Goal: Task Accomplishment & Management: Complete application form

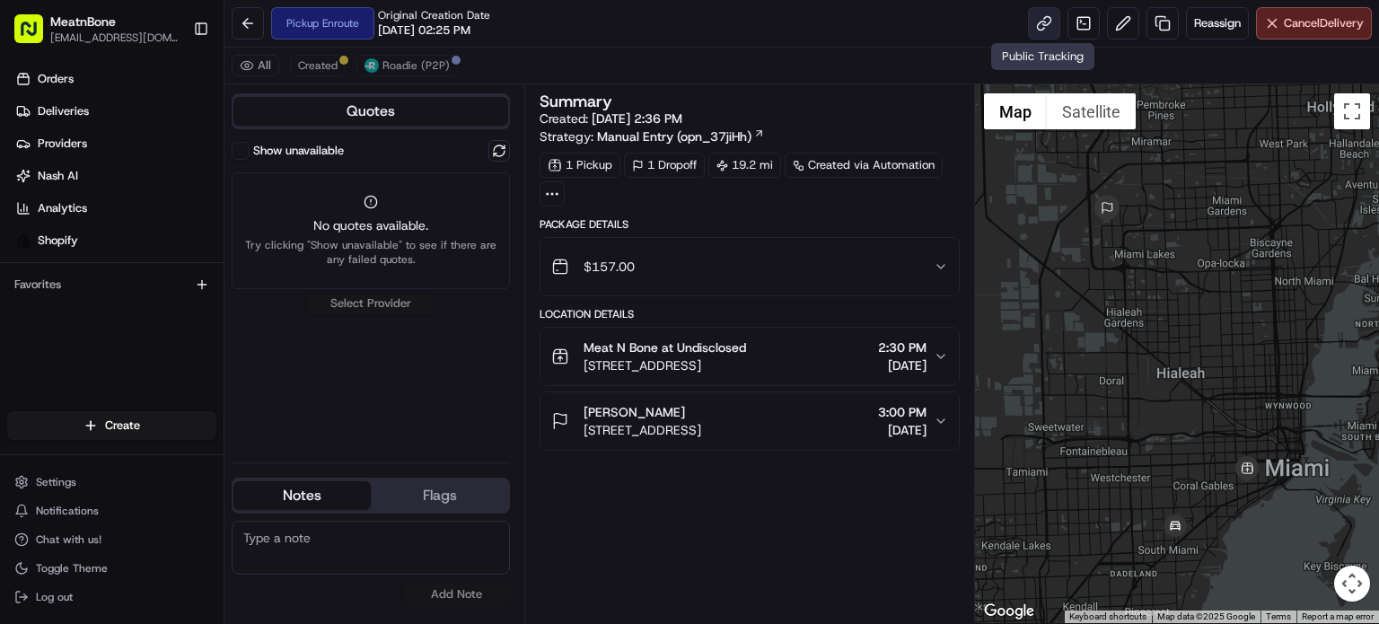
click at [1032, 25] on link at bounding box center [1044, 23] width 32 height 32
click at [1031, 22] on link at bounding box center [1044, 23] width 32 height 32
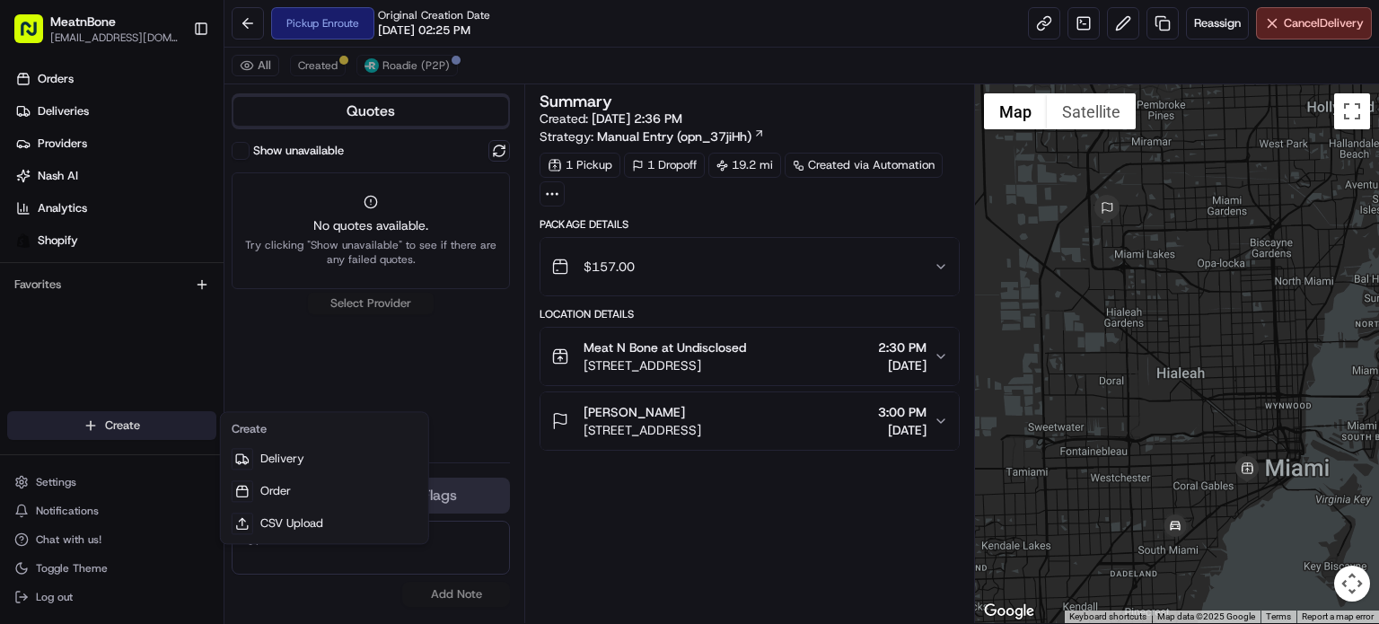
click at [160, 423] on html "MeatnBone [EMAIL_ADDRESS][DOMAIN_NAME] Toggle Sidebar Orders Deliveries Provide…" at bounding box center [689, 312] width 1379 height 624
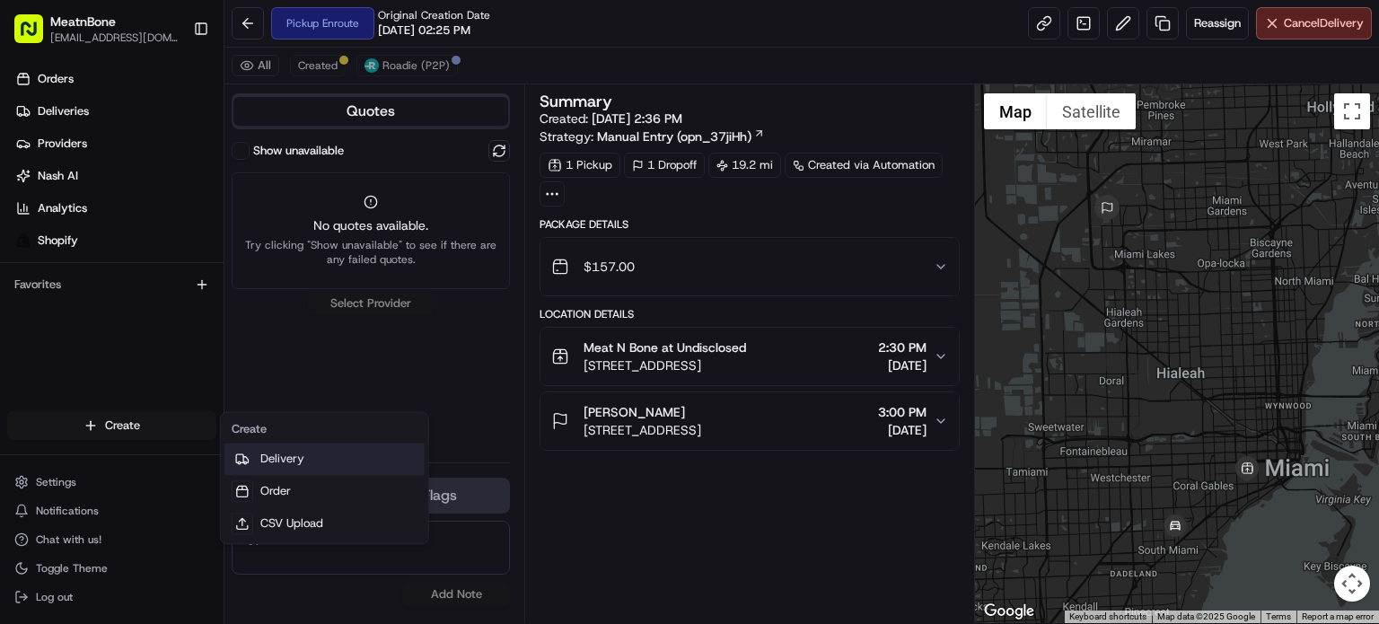
click at [258, 469] on link "Delivery" at bounding box center [324, 459] width 200 height 32
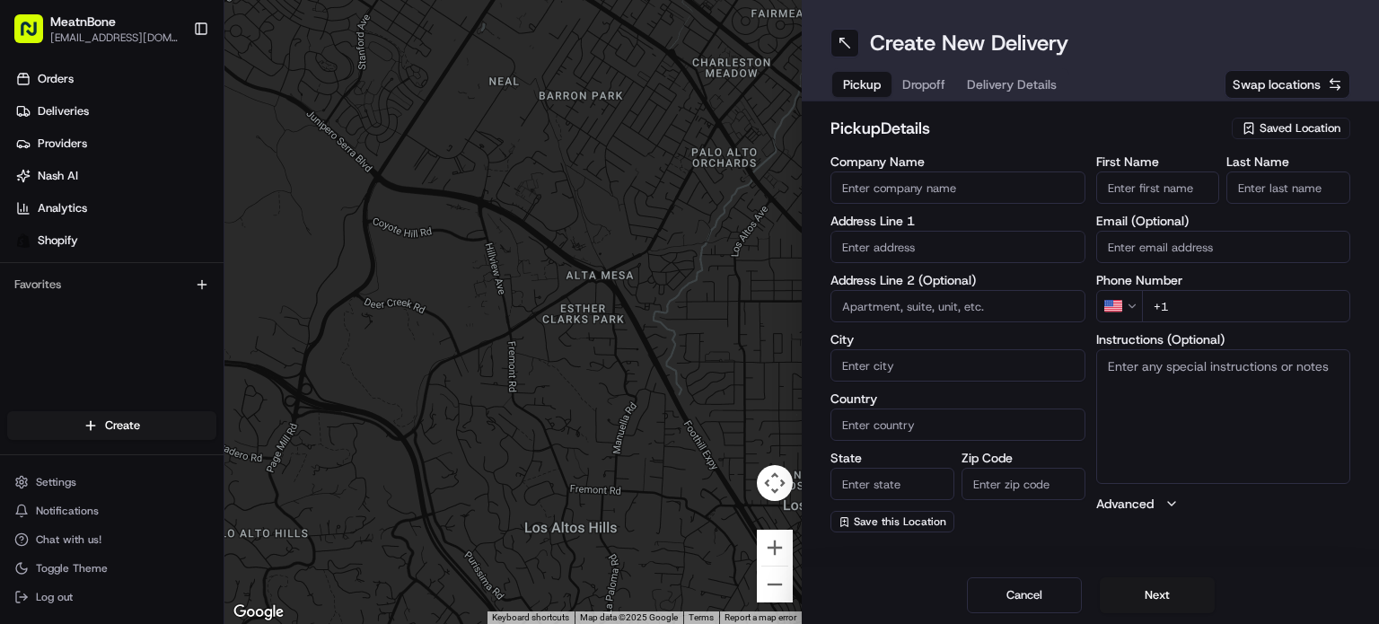
click at [1277, 127] on span "Saved Location" at bounding box center [1299, 128] width 81 height 16
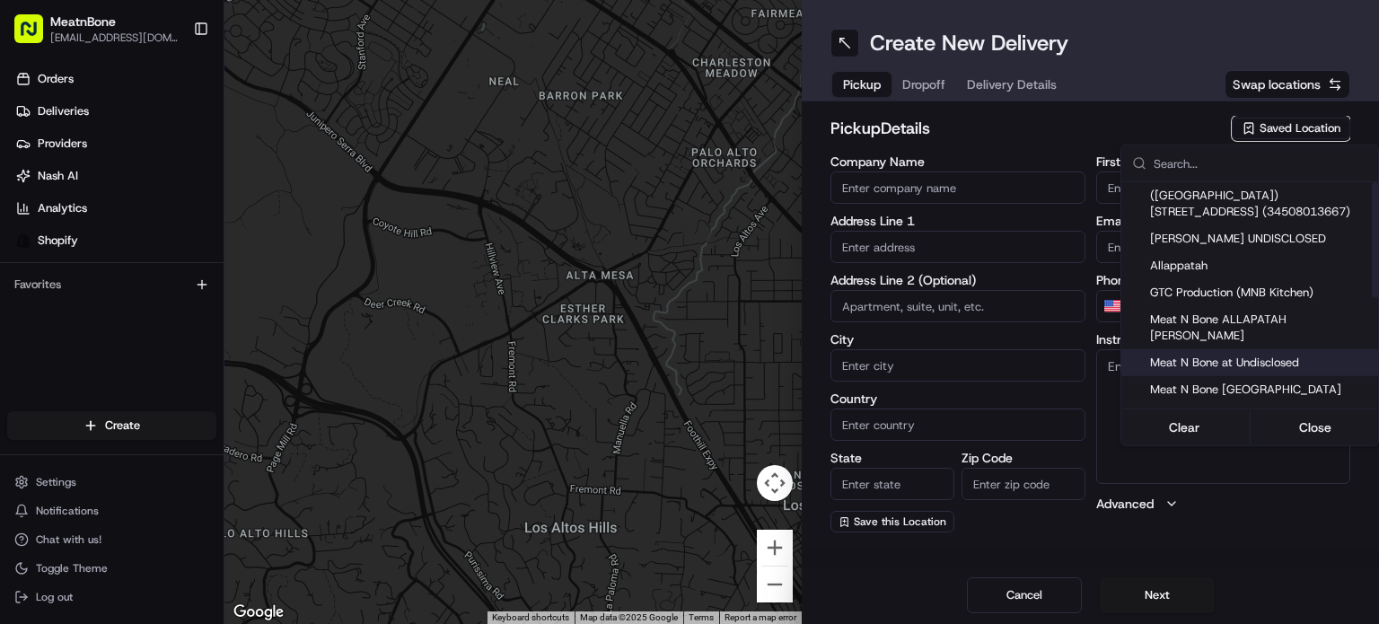
drag, startPoint x: 1280, startPoint y: 348, endPoint x: 1255, endPoint y: 309, distance: 46.8
click at [1280, 355] on span "Meat N Bone at Undisclosed" at bounding box center [1260, 363] width 221 height 16
type input "Meat N Bone at Undisclosed"
type input "2207 Coral Wy"
type input "Coral Gables"
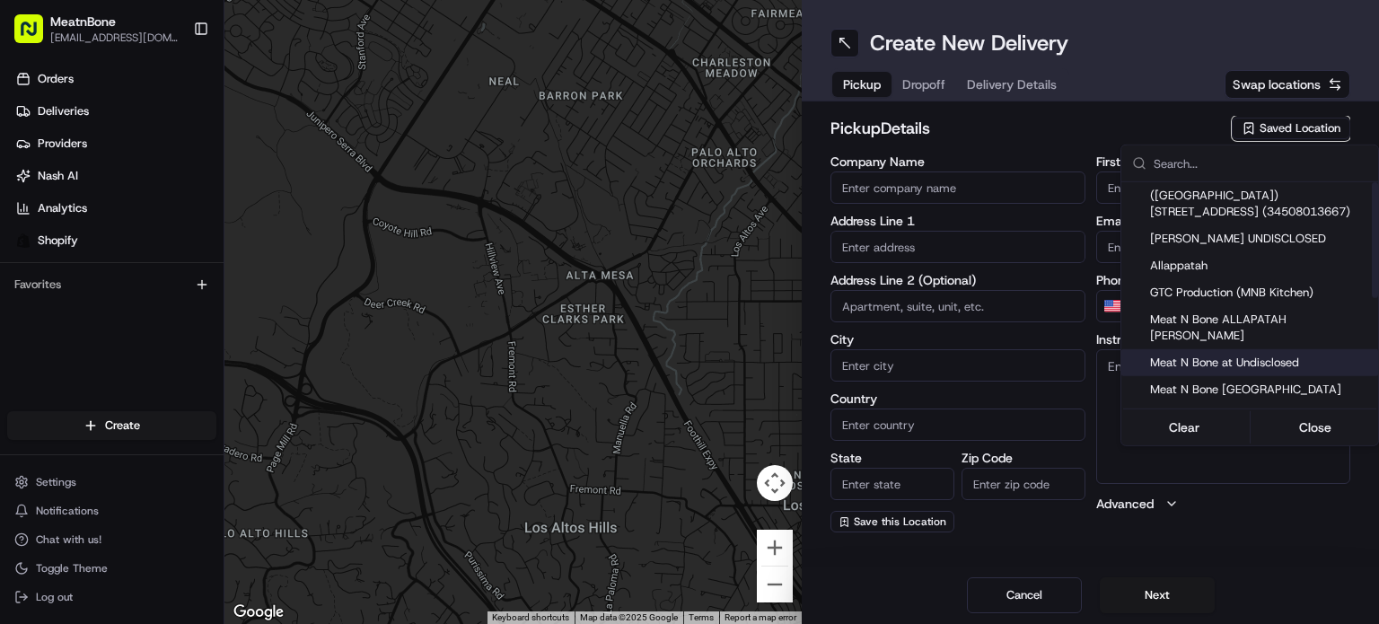
type input "US"
type input "FL"
type input "33145"
type input "Meat N"
type input "Bone"
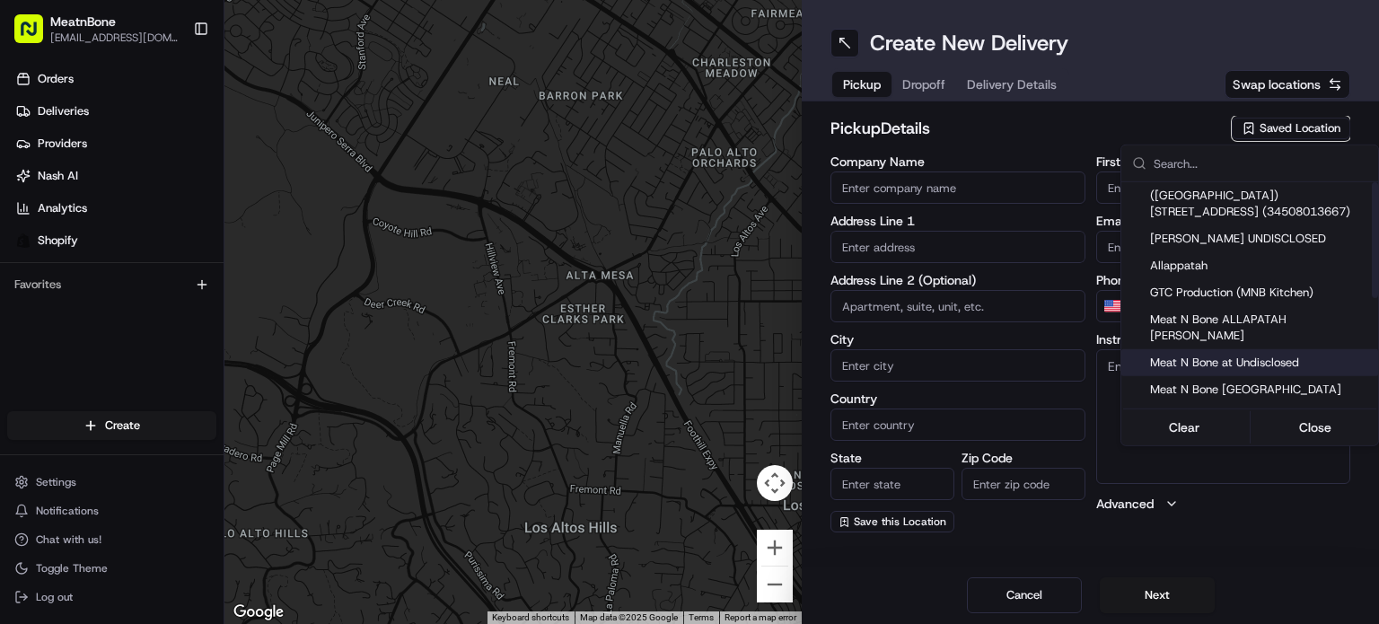
type input "[PHONE_NUMBER]"
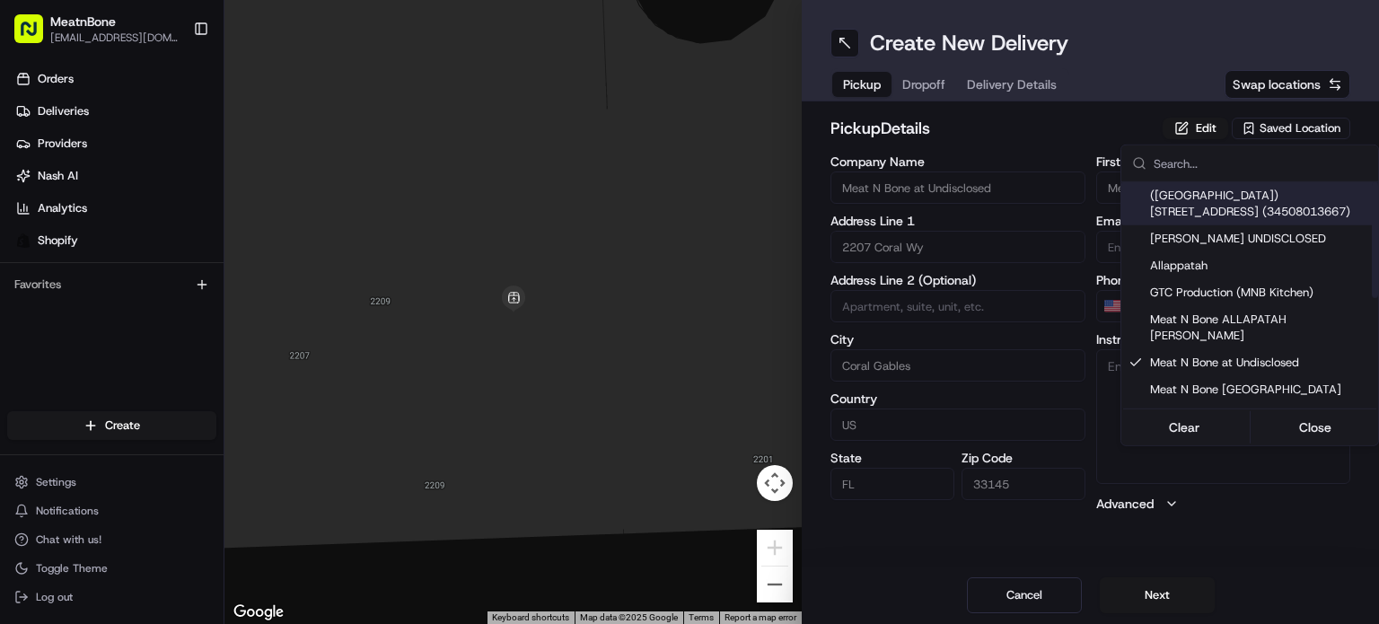
click at [930, 86] on html "MeatnBone [EMAIL_ADDRESS][DOMAIN_NAME] Toggle Sidebar Orders Deliveries Provide…" at bounding box center [689, 312] width 1379 height 624
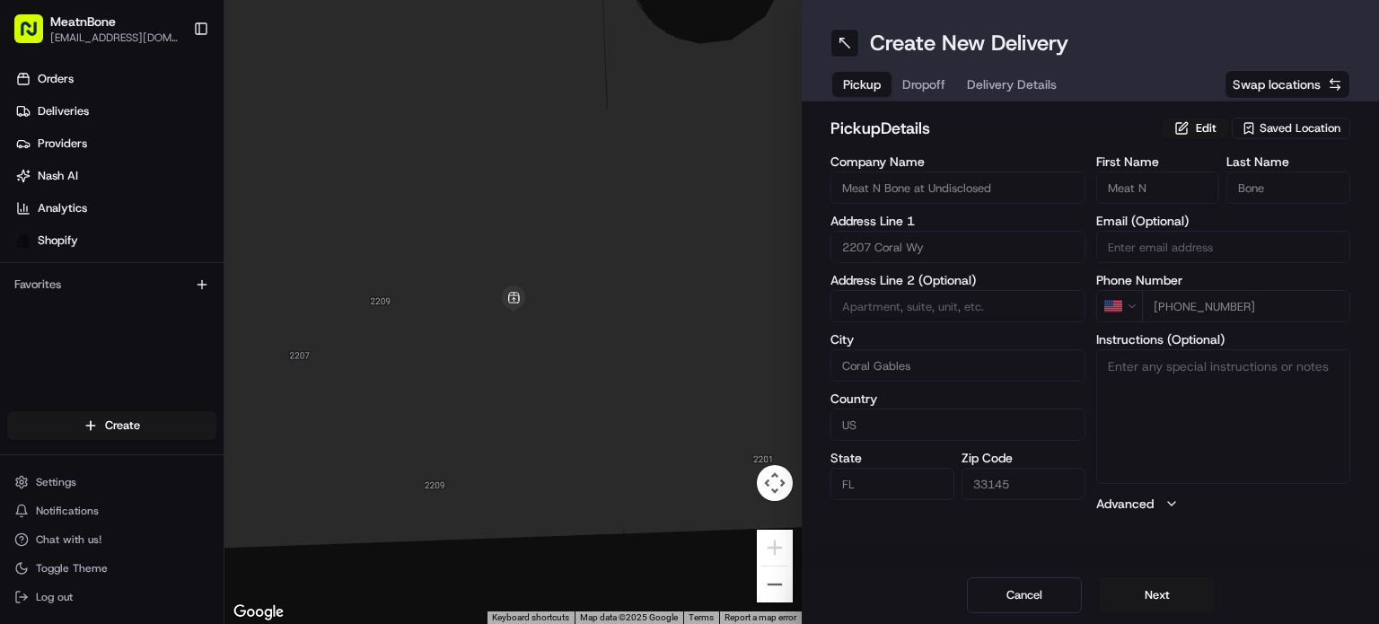
drag, startPoint x: 926, startPoint y: 80, endPoint x: 907, endPoint y: 66, distance: 24.4
click at [926, 79] on span "Dropoff" at bounding box center [923, 84] width 43 height 18
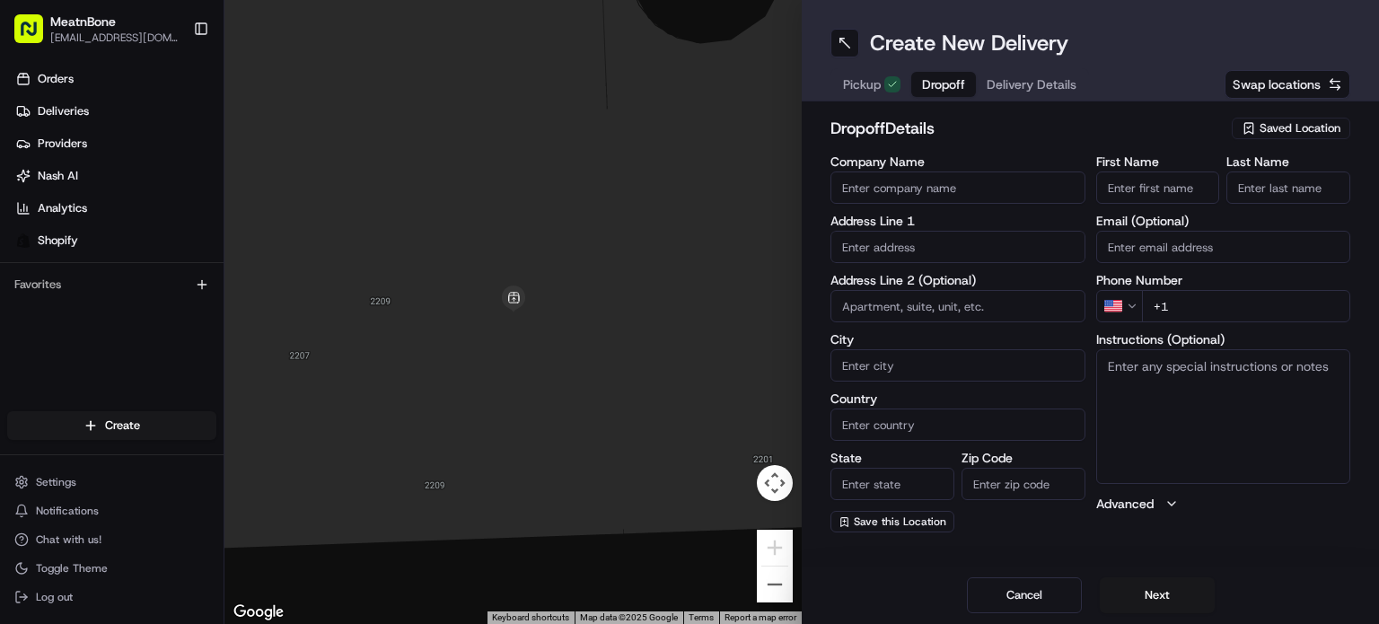
drag, startPoint x: 959, startPoint y: 272, endPoint x: 955, endPoint y: 241, distance: 30.7
click at [955, 244] on div "Company Name Address Line 1 Address Line 2 (Optional) City Country State Zip Co…" at bounding box center [957, 343] width 255 height 377
click at [955, 249] on input "text" at bounding box center [957, 247] width 255 height 32
click at [959, 240] on input "text" at bounding box center [957, 247] width 255 height 32
click at [959, 239] on input "text" at bounding box center [957, 247] width 255 height 32
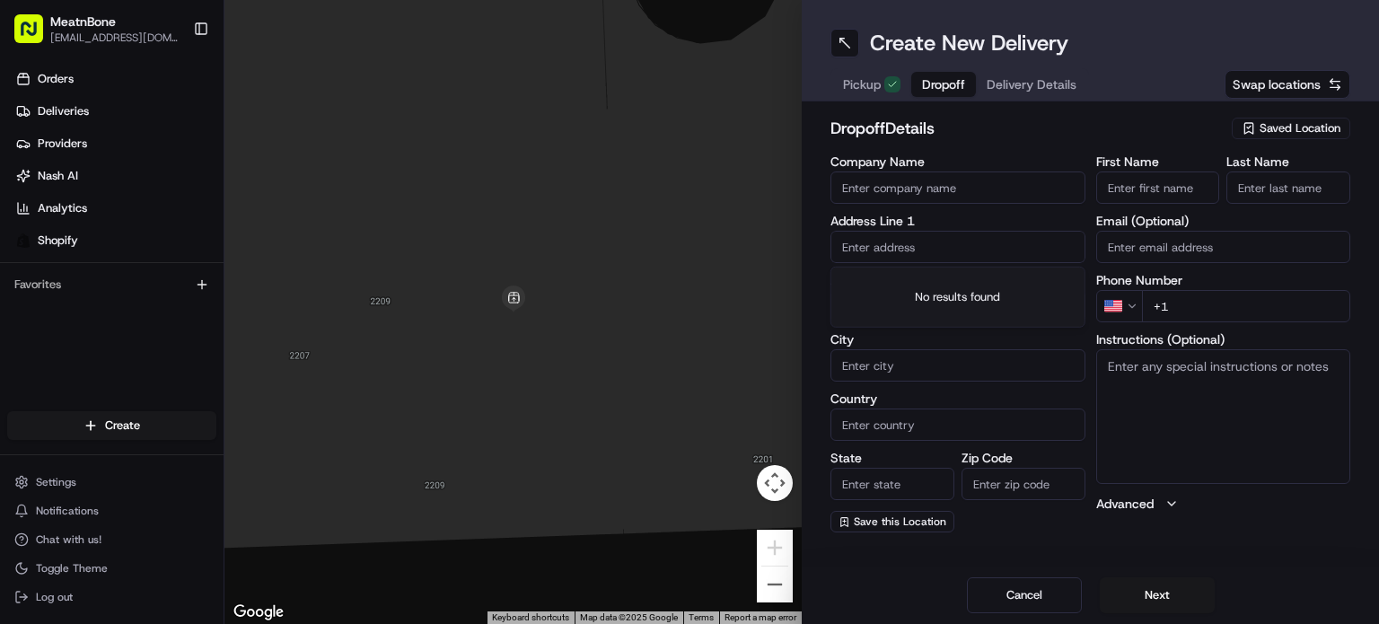
paste input "[PERSON_NAME] [STREET_ADDRESS] [PHONE_NUMBER]"
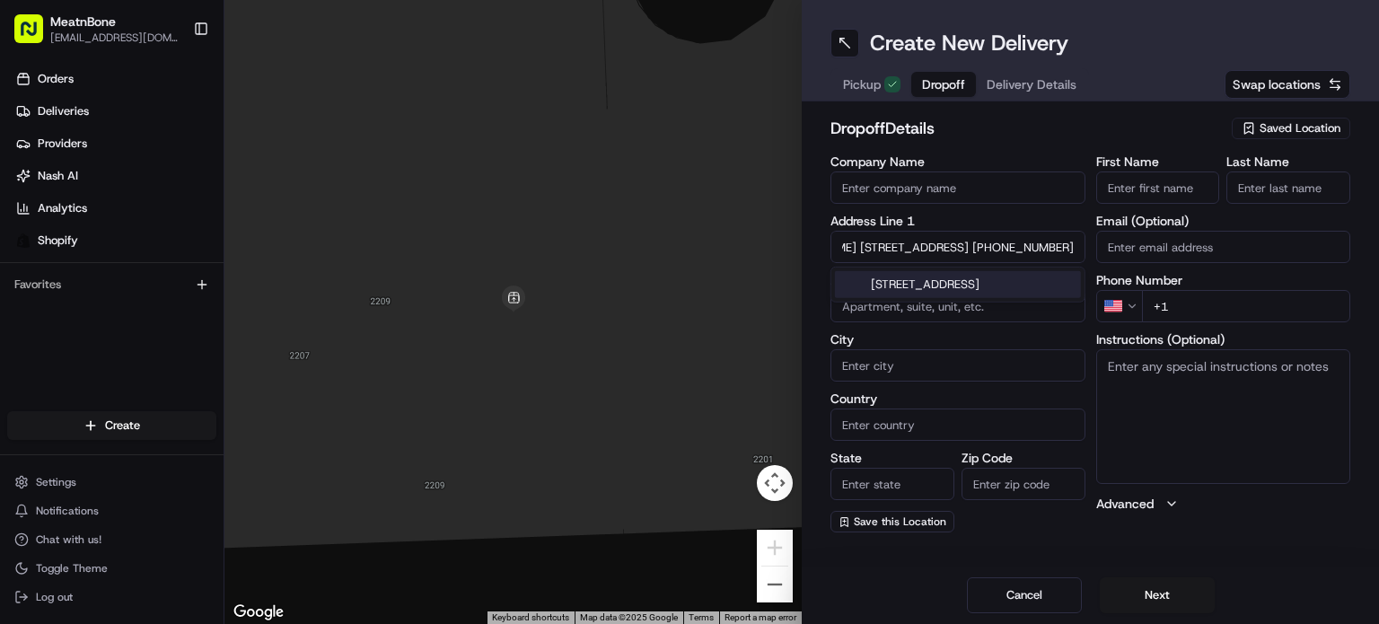
drag, startPoint x: 975, startPoint y: 241, endPoint x: 1116, endPoint y: 232, distance: 141.3
click at [1206, 229] on div "Company Name Address Line [GEOGRAPHIC_DATA][PERSON_NAME] [STREET_ADDRESS] [PHON…" at bounding box center [1090, 343] width 520 height 377
type input "[PERSON_NAME] [STREET_ADDRESS]"
type input "[PHONE_NUMBER]"
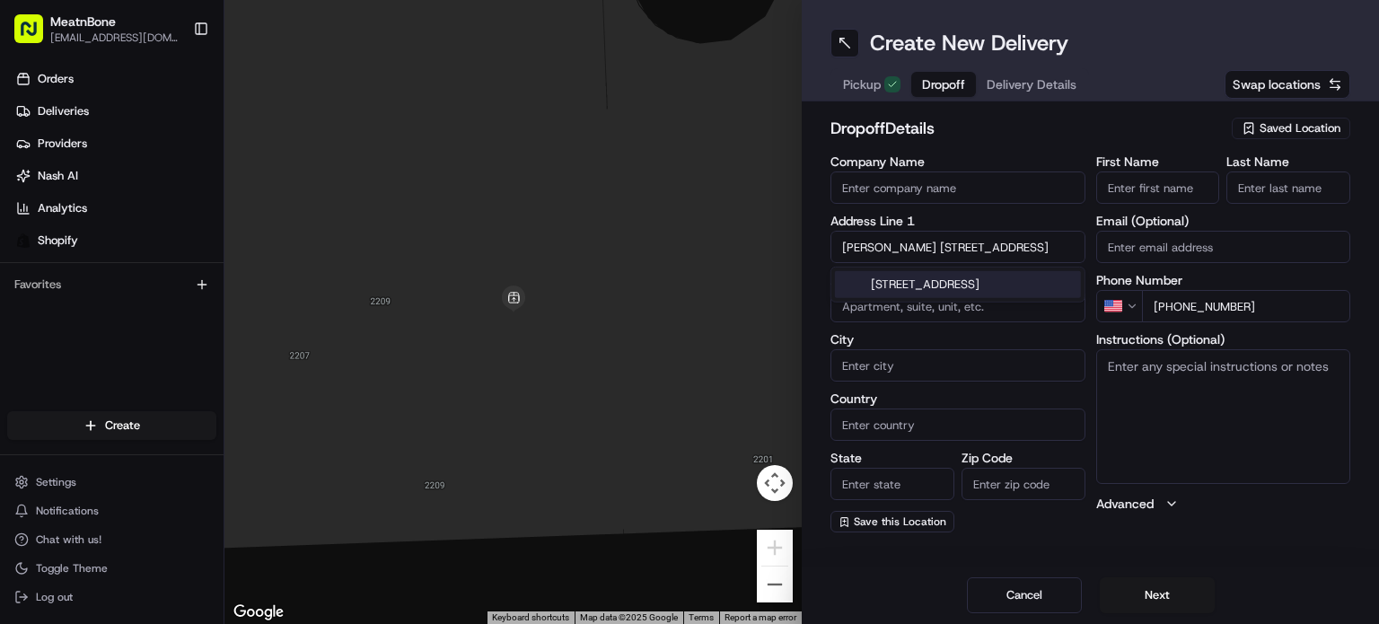
drag, startPoint x: 928, startPoint y: 251, endPoint x: 745, endPoint y: 263, distance: 183.5
click at [745, 263] on div "← Move left → Move right ↑ Move up ↓ Move down + Zoom in - Zoom out Home Jump l…" at bounding box center [801, 312] width 1154 height 624
type input "[STREET_ADDRESS]"
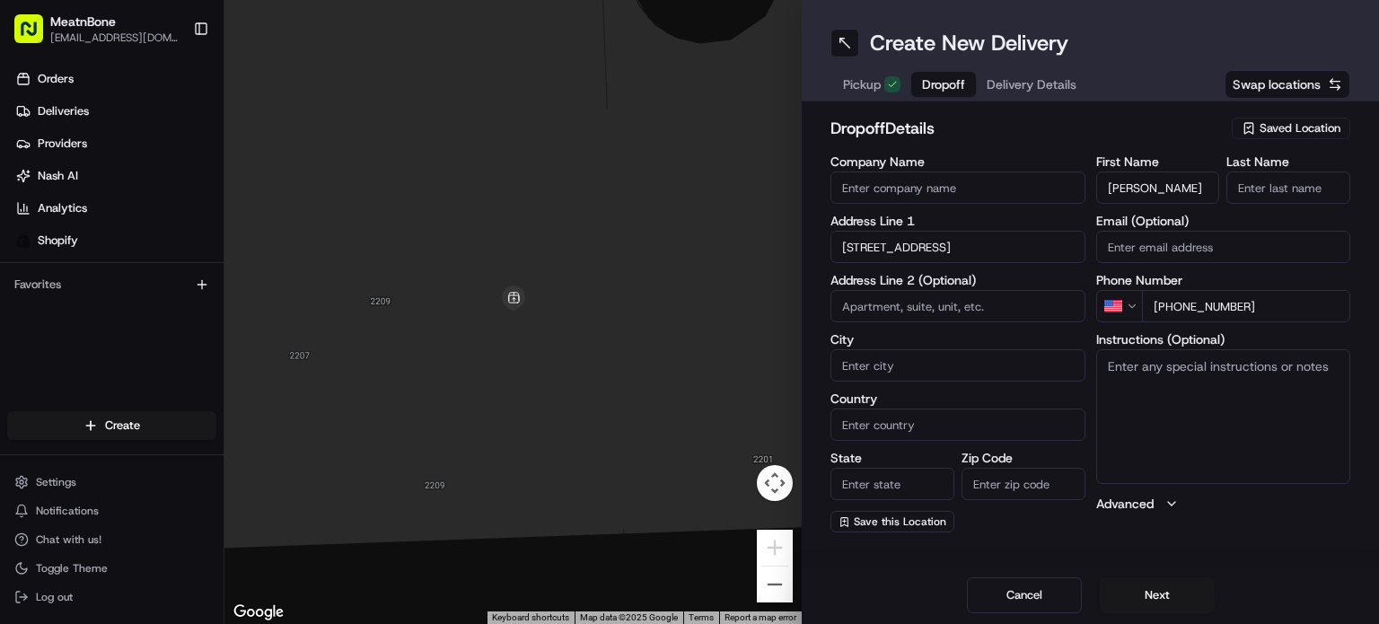
click at [1158, 189] on input "[PERSON_NAME]" at bounding box center [1158, 187] width 124 height 32
click at [1163, 186] on input "[PERSON_NAME]" at bounding box center [1158, 187] width 124 height 32
drag, startPoint x: 1156, startPoint y: 187, endPoint x: 1283, endPoint y: 171, distance: 127.6
click at [1283, 171] on div "First Name [PERSON_NAME] Last Name" at bounding box center [1223, 179] width 255 height 48
type input "Annabel"
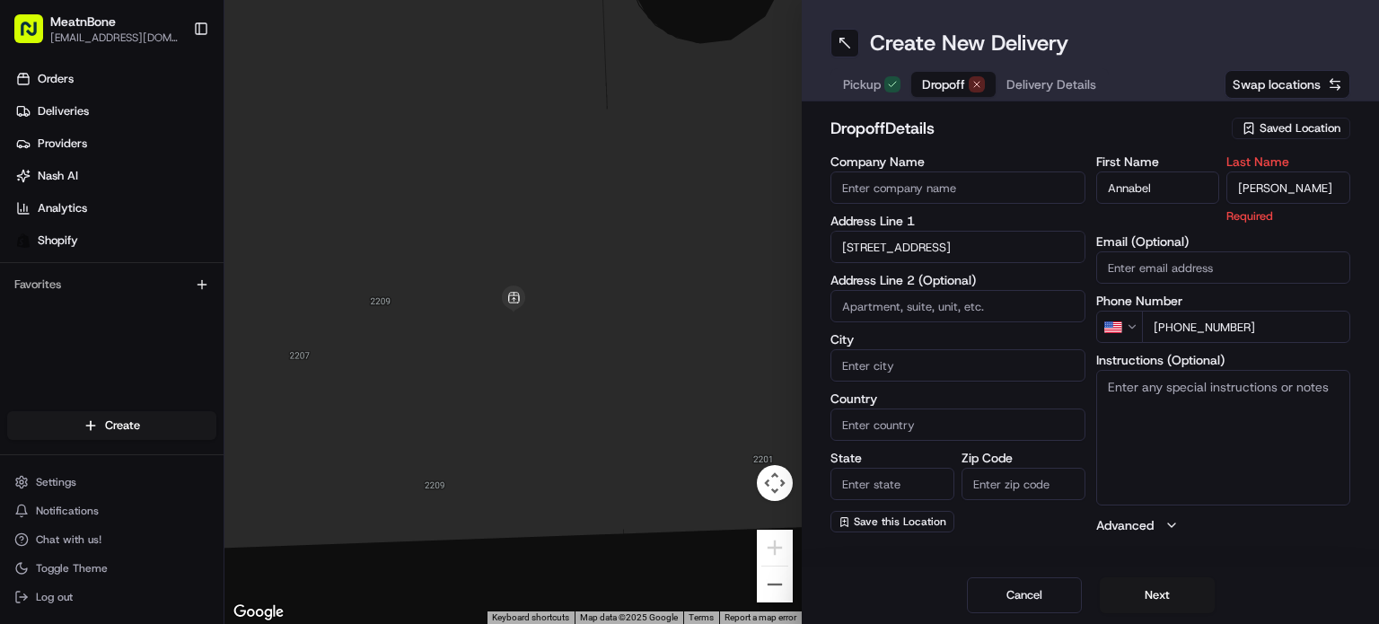
type input "[PERSON_NAME]"
click at [899, 227] on label "Address Line 1" at bounding box center [957, 221] width 255 height 13
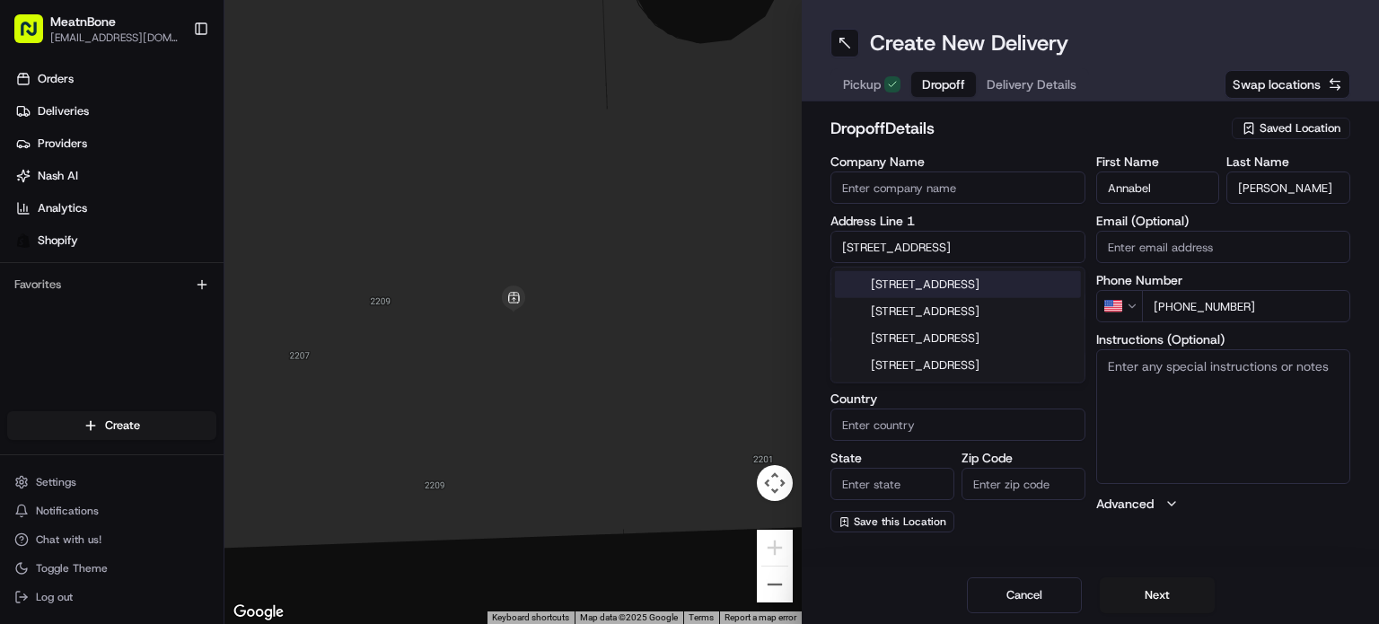
click at [985, 252] on input "[STREET_ADDRESS]" at bounding box center [957, 247] width 255 height 32
click at [1005, 283] on div "[STREET_ADDRESS]" at bounding box center [958, 284] width 246 height 27
type input "[STREET_ADDRESS]"
type input "[GEOGRAPHIC_DATA]"
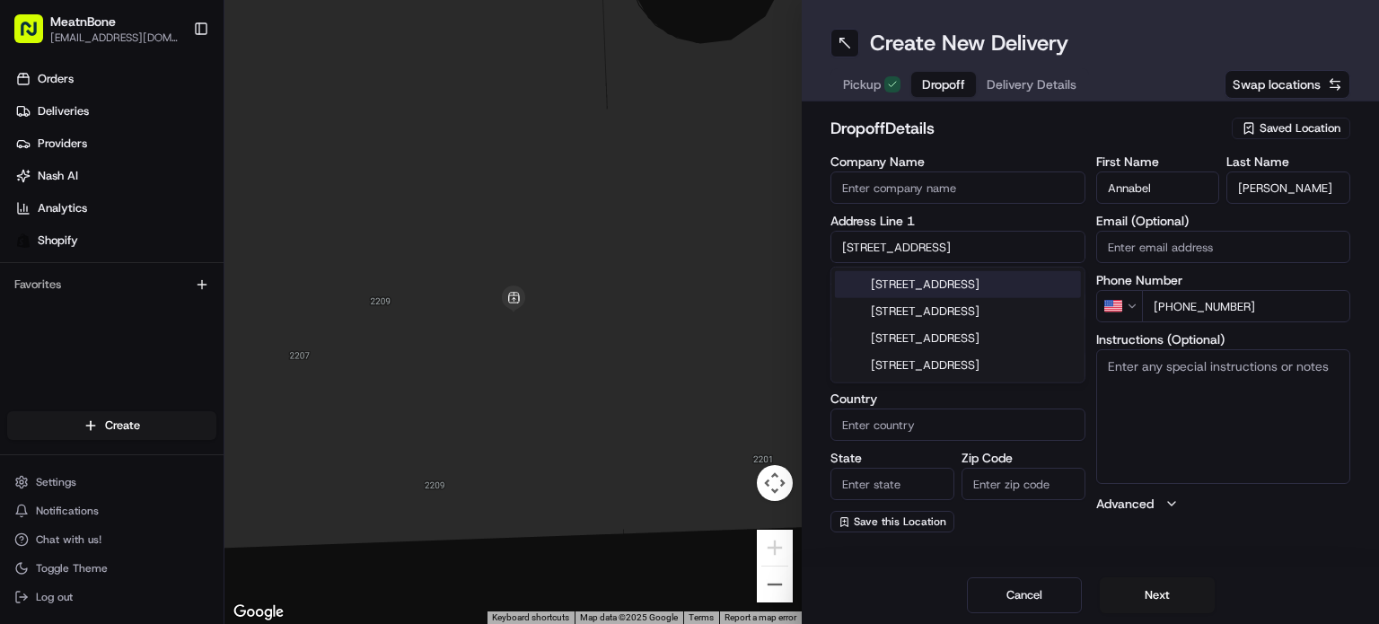
type input "FL"
type input "33175"
type input "[STREET_ADDRESS]"
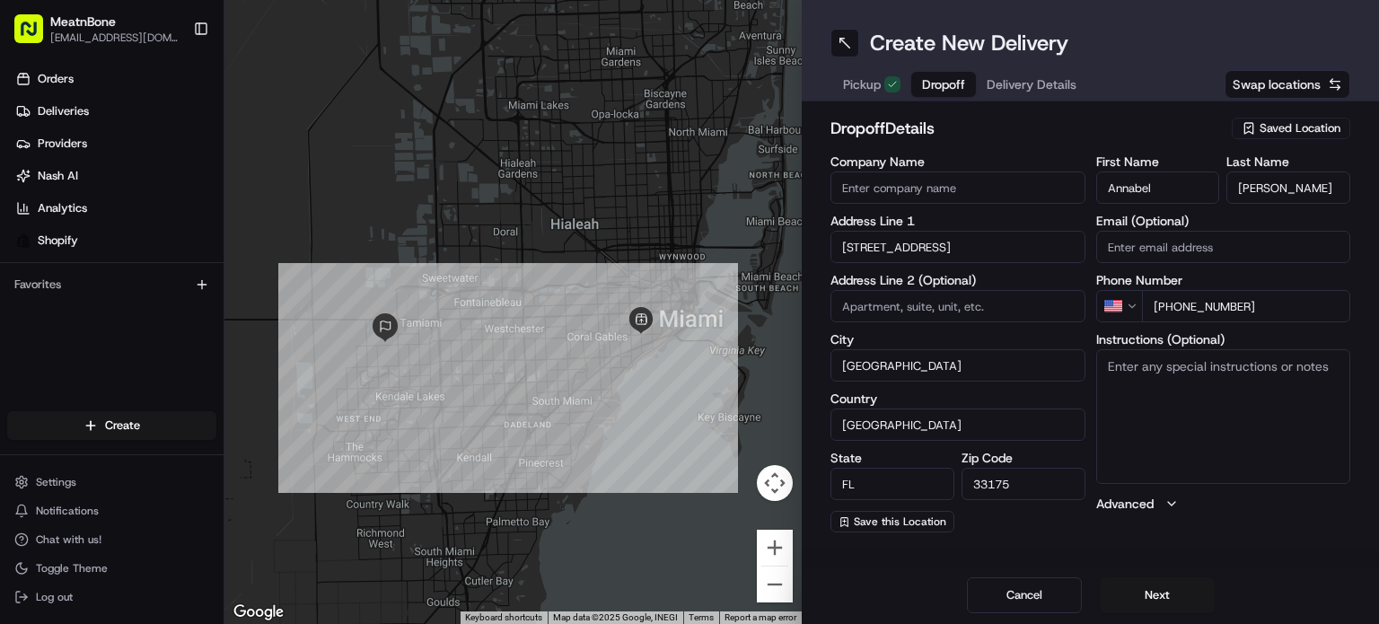
click at [1232, 398] on textarea "Instructions (Optional)" at bounding box center [1223, 416] width 255 height 135
type textarea "call customer upon arrival"
click at [1151, 590] on button "Next" at bounding box center [1157, 595] width 115 height 36
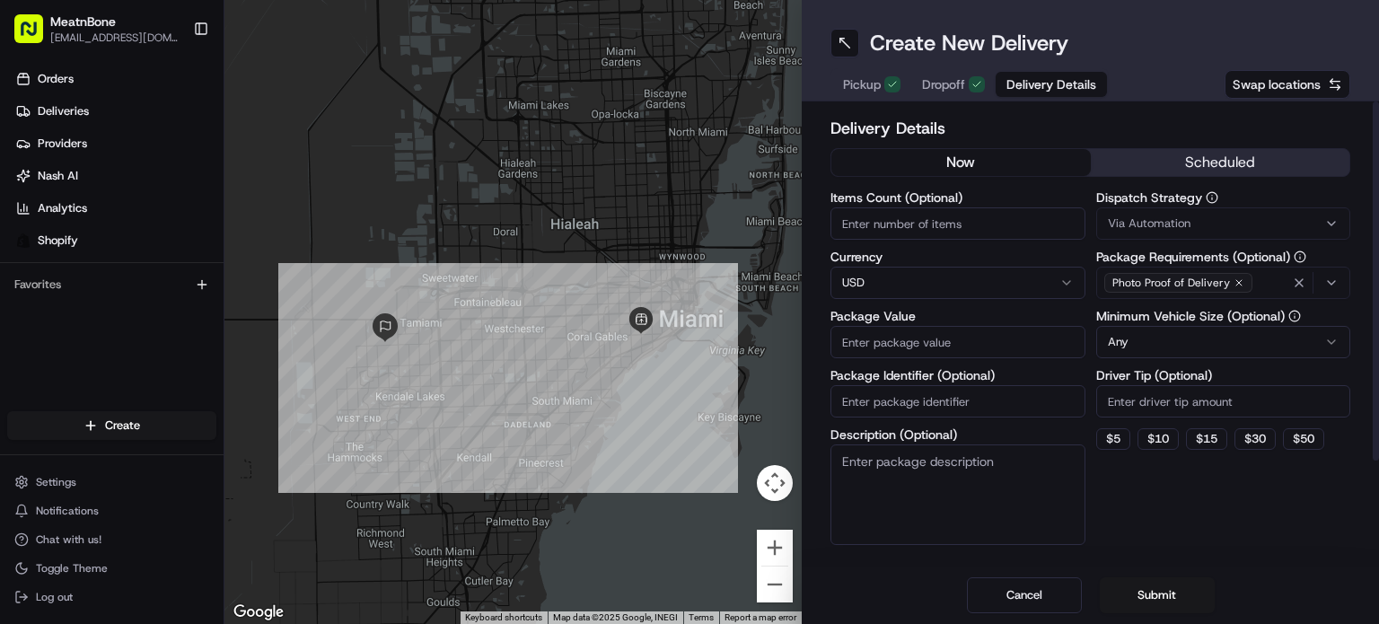
click at [1207, 161] on button "scheduled" at bounding box center [1220, 162] width 259 height 27
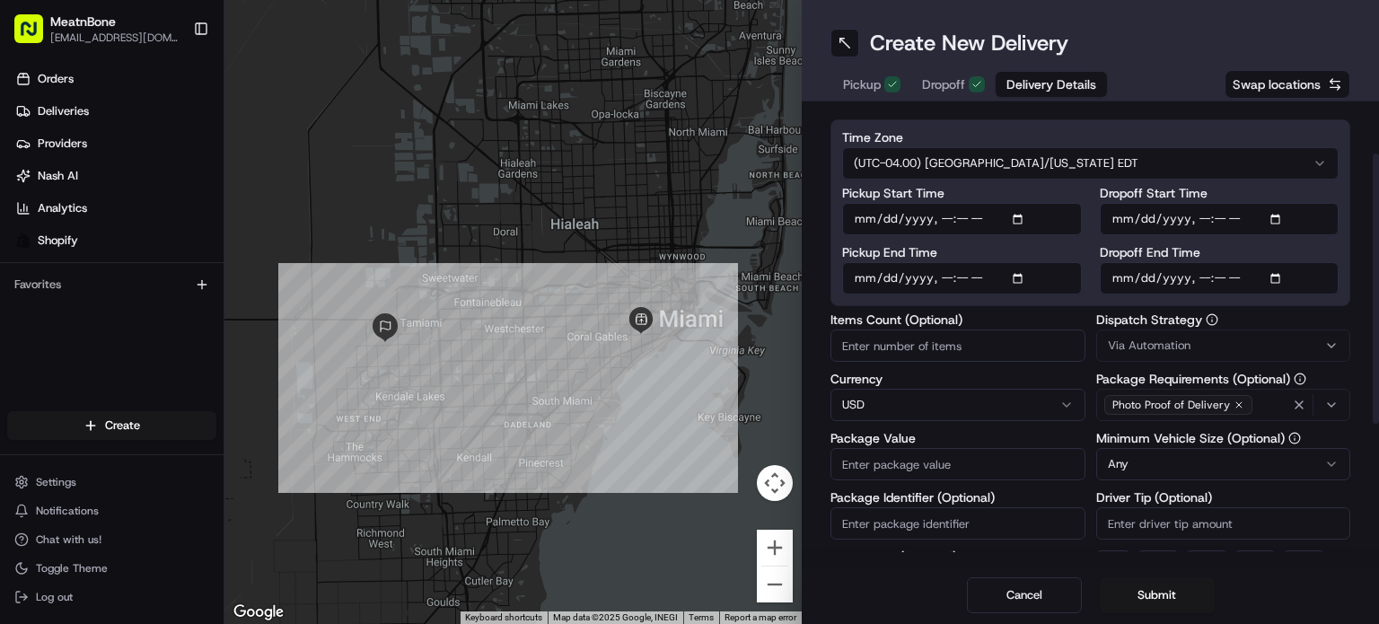
scroll to position [90, 0]
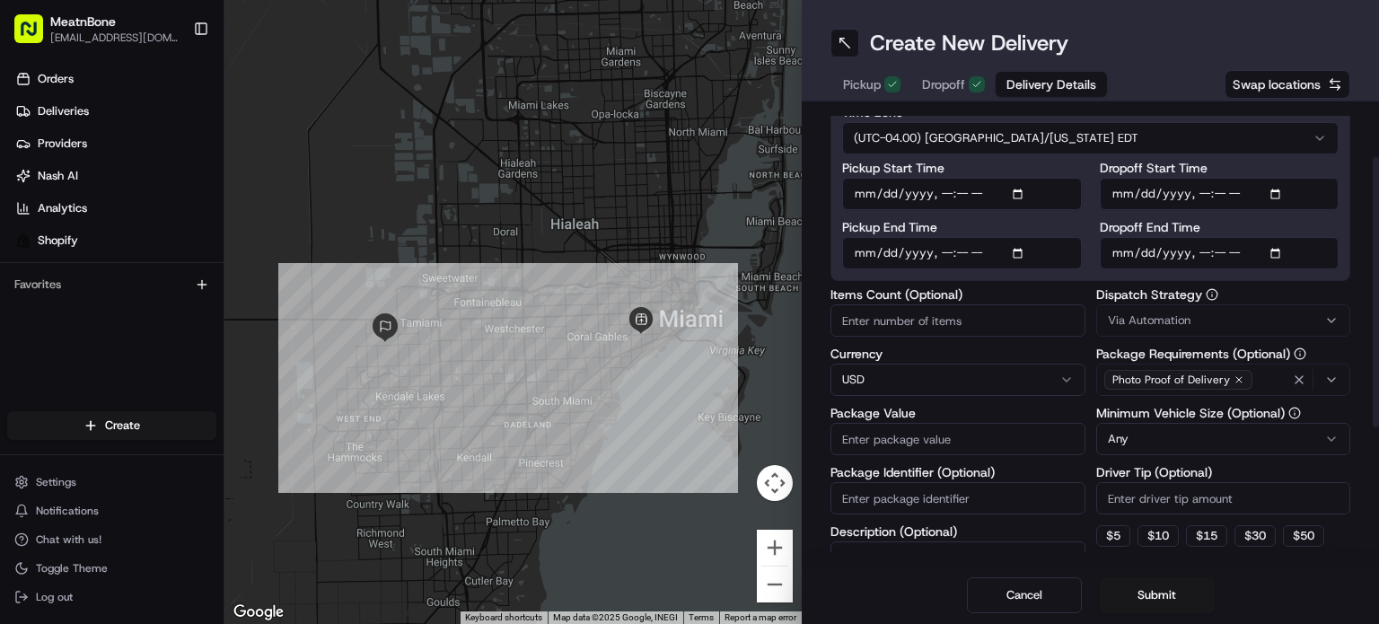
click at [920, 489] on input "Package Identifier (Optional)" at bounding box center [957, 498] width 255 height 32
paste input "253180"
type input "253180"
drag, startPoint x: 900, startPoint y: 453, endPoint x: 905, endPoint y: 443, distance: 11.7
click at [905, 443] on input "Package Value" at bounding box center [957, 439] width 255 height 32
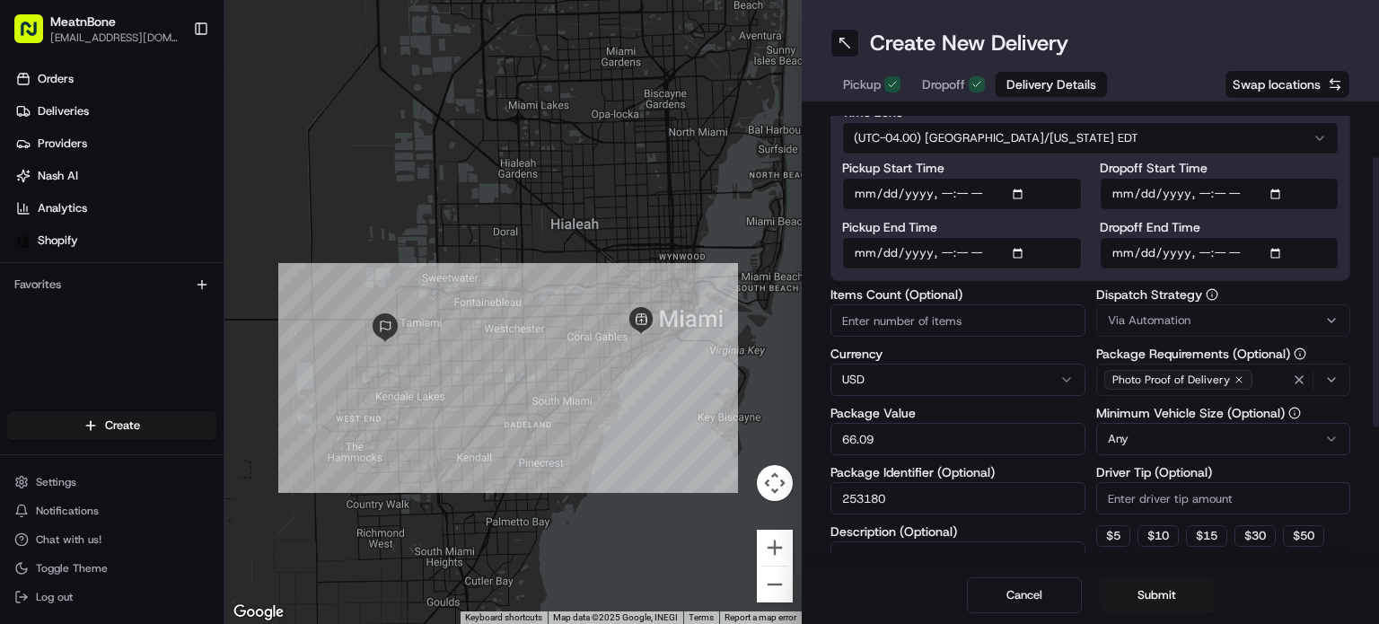
type input "66.09"
click at [887, 311] on input "Items Count (Optional)" at bounding box center [957, 320] width 255 height 32
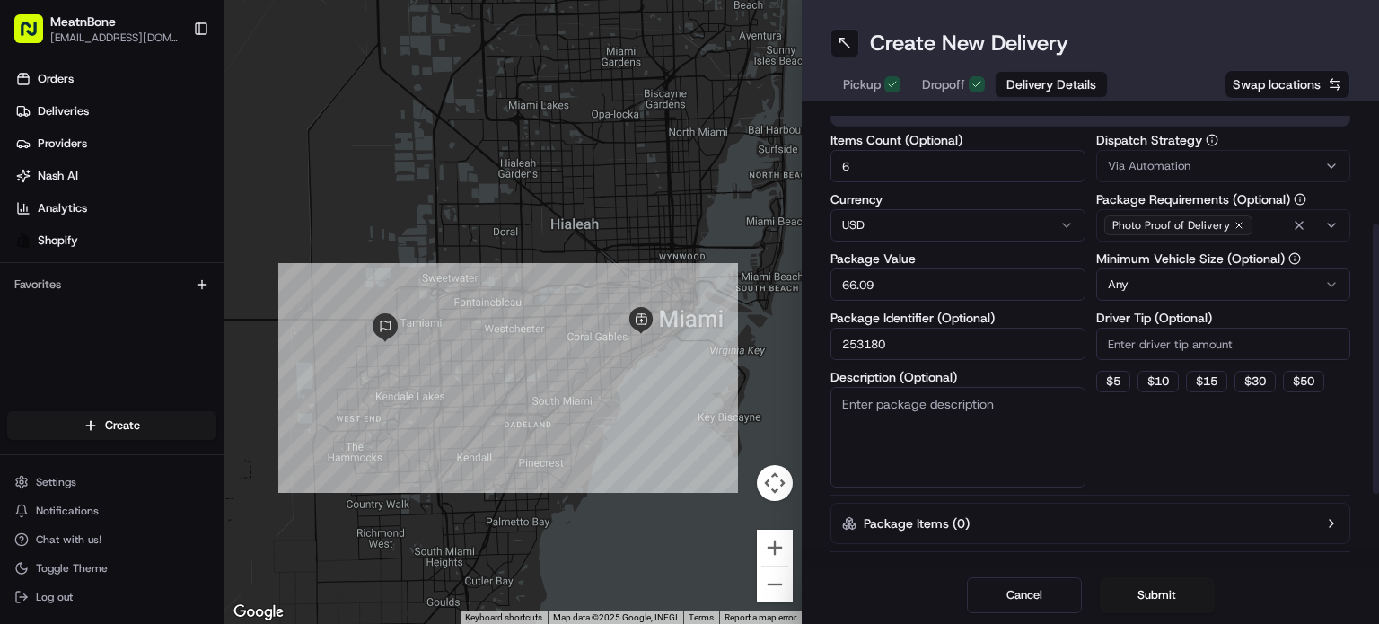
scroll to position [269, 0]
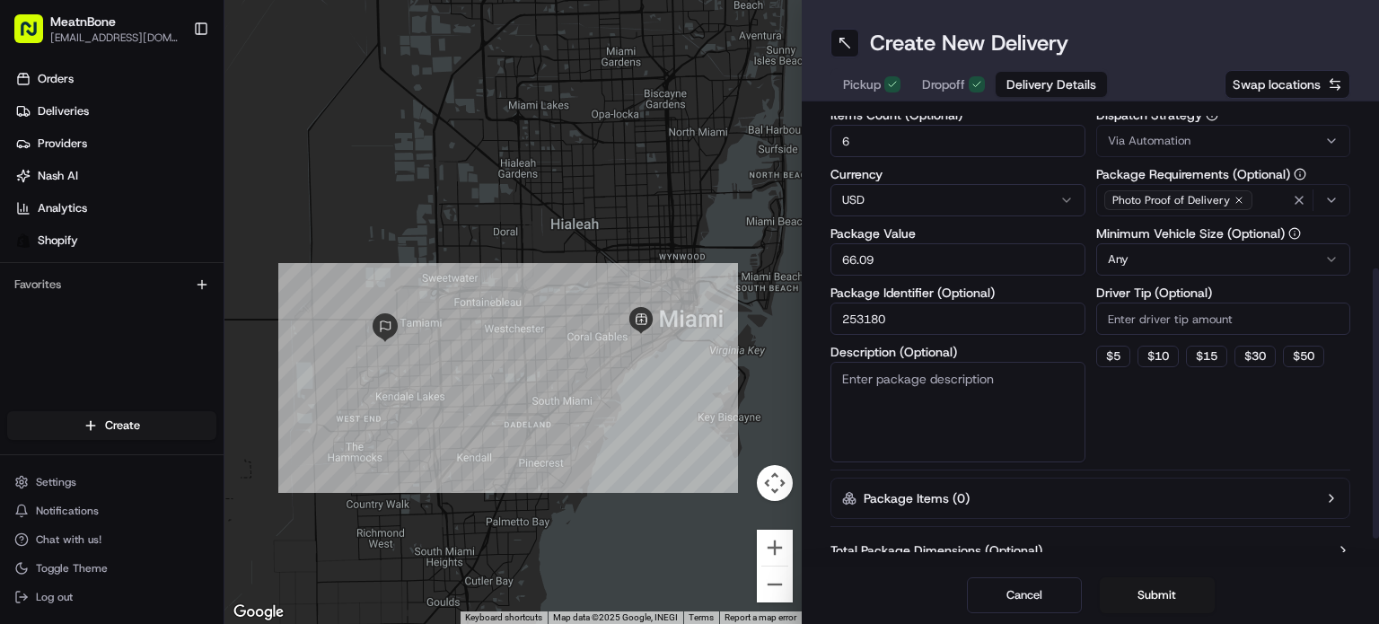
type input "6"
click at [977, 391] on textarea "Description (Optional)" at bounding box center [957, 412] width 255 height 101
click at [1184, 261] on html "MeatnBone [EMAIL_ADDRESS][DOMAIN_NAME] Toggle Sidebar Orders Deliveries Provide…" at bounding box center [689, 312] width 1379 height 624
click at [1154, 408] on div "Dispatch Strategy Via Automation Package Requirements (Optional) Photo Proof of…" at bounding box center [1223, 286] width 255 height 354
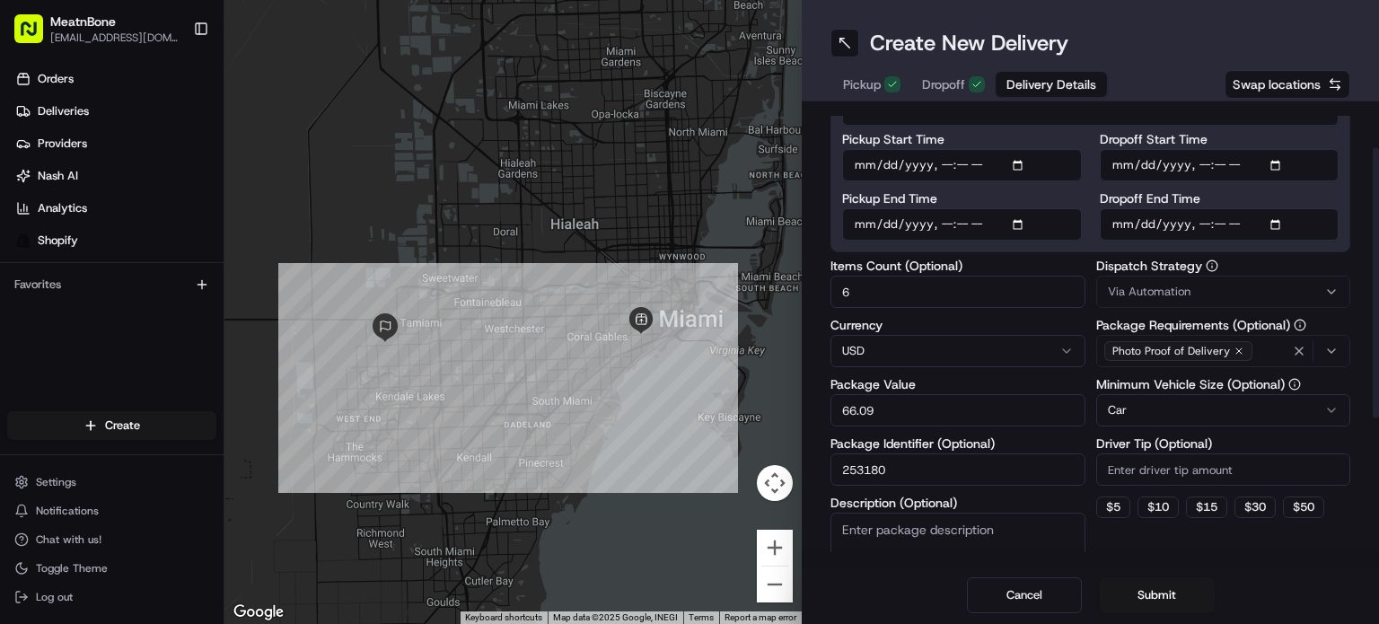
scroll to position [0, 0]
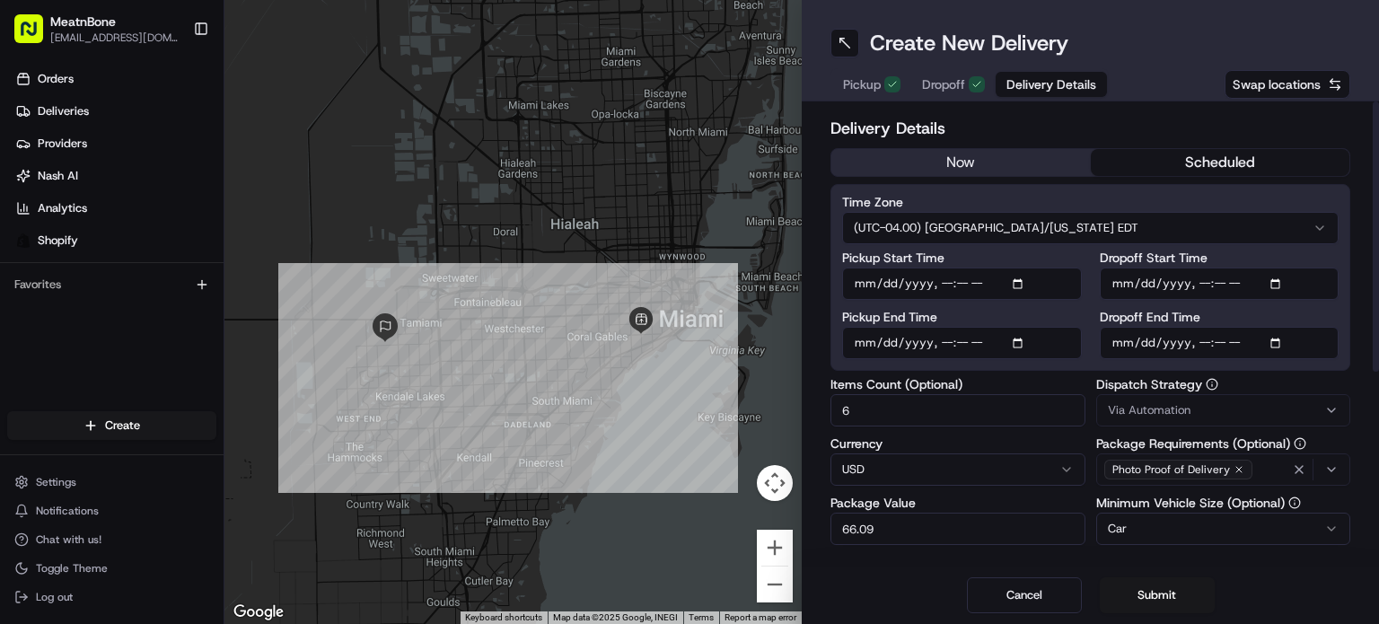
click at [926, 287] on input "Pickup Start Time" at bounding box center [962, 284] width 240 height 32
click at [871, 282] on input "Pickup Start Time" at bounding box center [962, 284] width 240 height 32
click at [1021, 276] on input "Pickup Start Time" at bounding box center [962, 284] width 240 height 32
type input "[DATE]T17:00"
click at [1275, 385] on label "Dispatch Strategy" at bounding box center [1223, 384] width 255 height 13
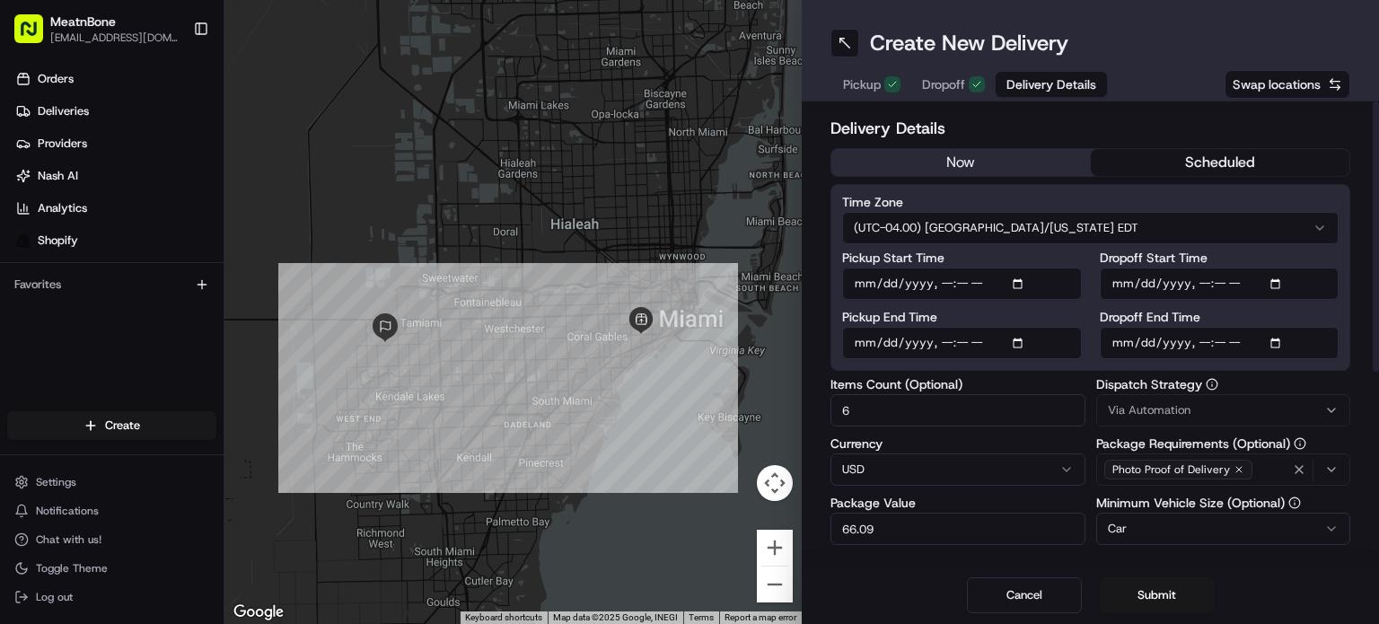
click at [1124, 286] on input "Dropoff Start Time" at bounding box center [1220, 284] width 240 height 32
click at [1275, 283] on input "Dropoff Start Time" at bounding box center [1220, 284] width 240 height 32
type input "[DATE]T17:40"
click at [1260, 576] on div "Cancel Submit" at bounding box center [1090, 594] width 577 height 57
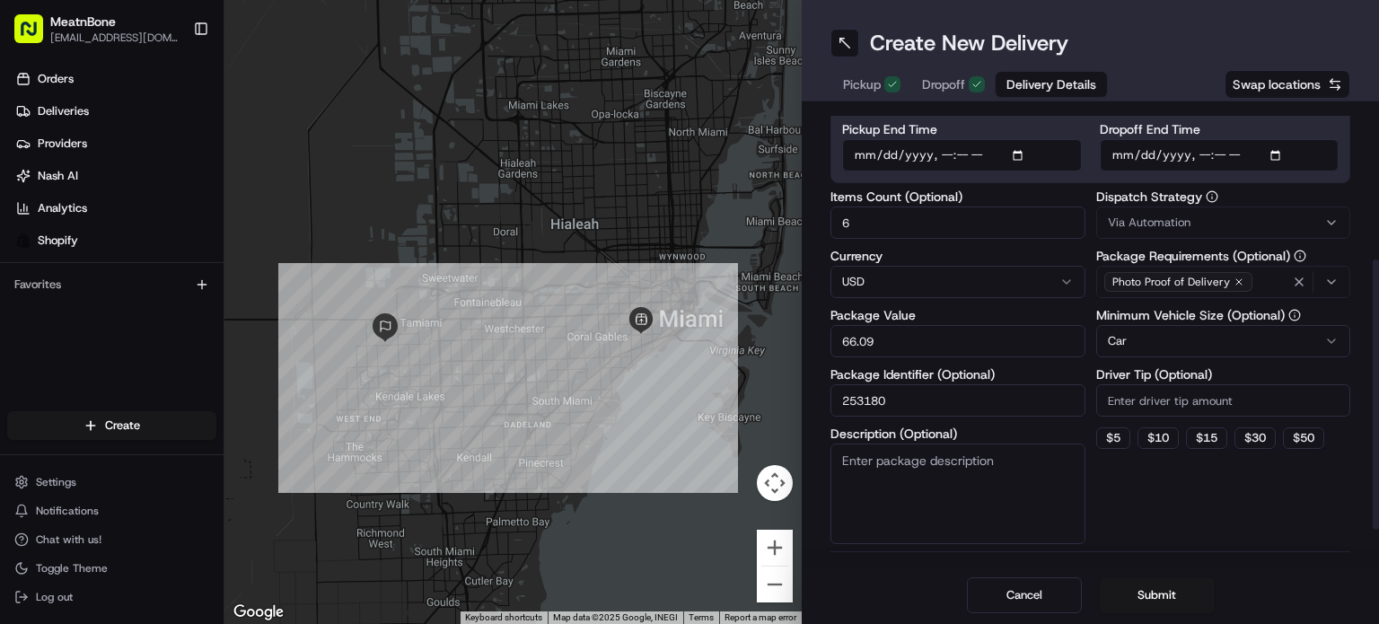
scroll to position [269, 0]
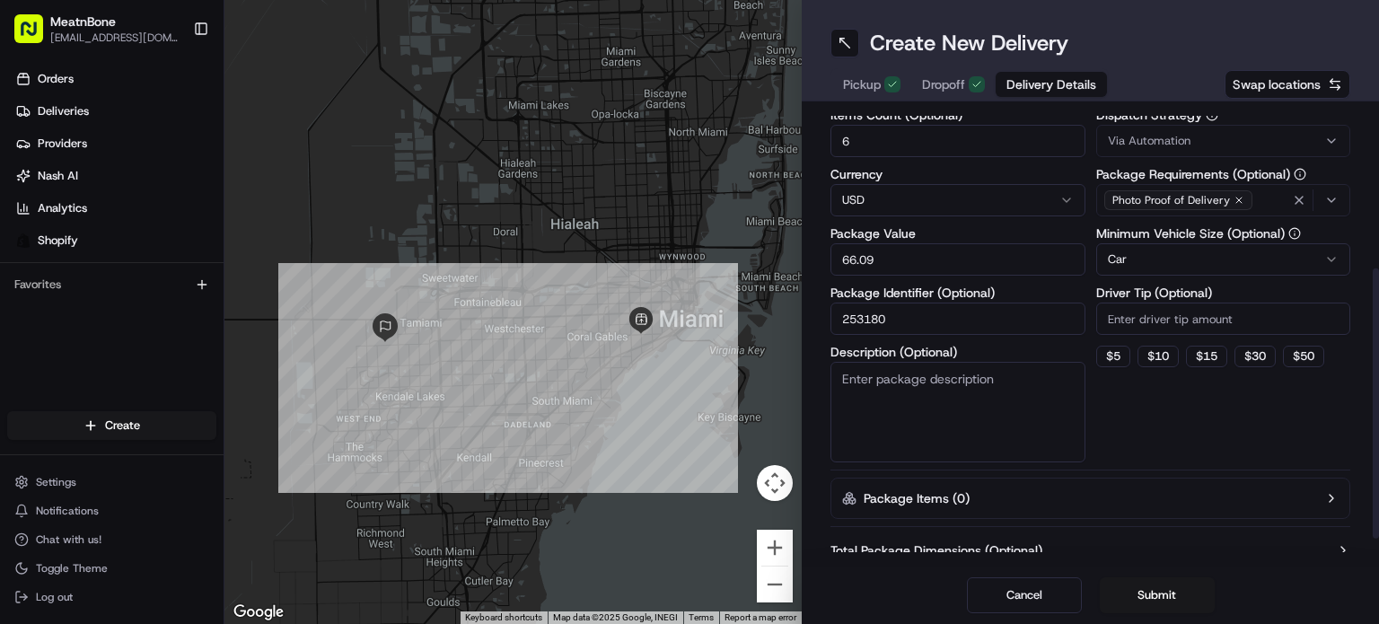
click at [1154, 592] on button "Submit" at bounding box center [1157, 595] width 115 height 36
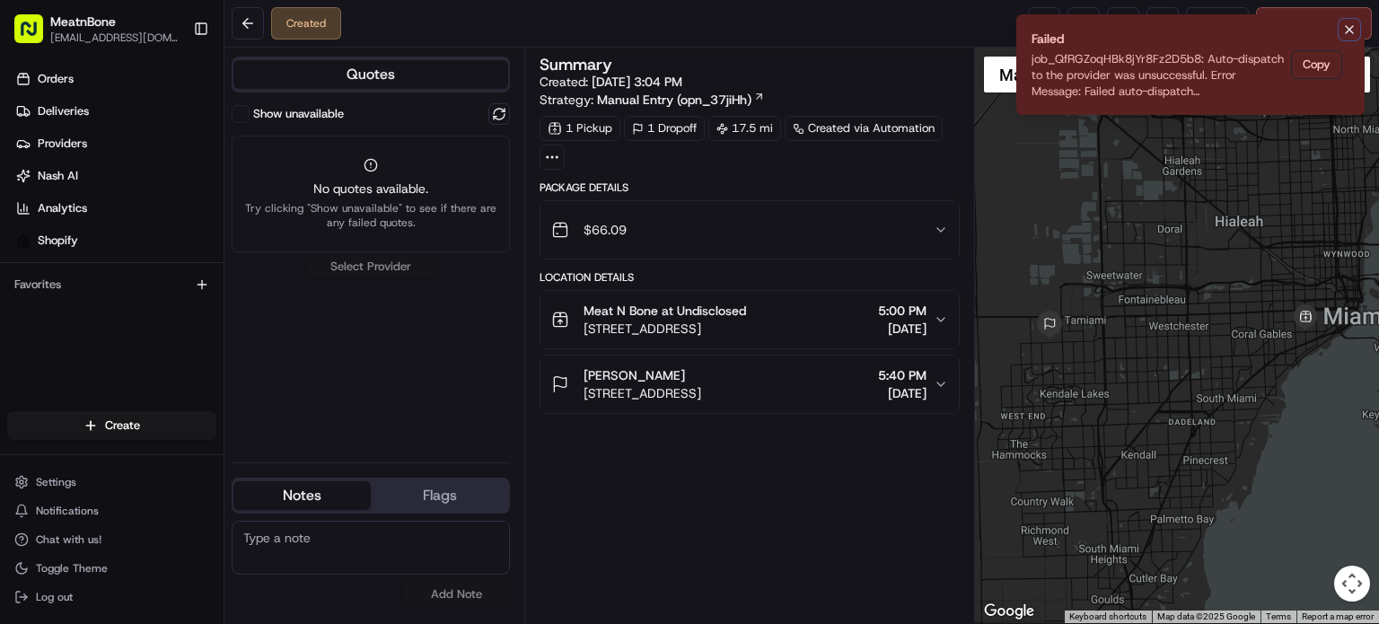
click at [1347, 32] on icon "Notifications (F8)" at bounding box center [1349, 29] width 14 height 14
